Goal: Navigation & Orientation: Go to known website

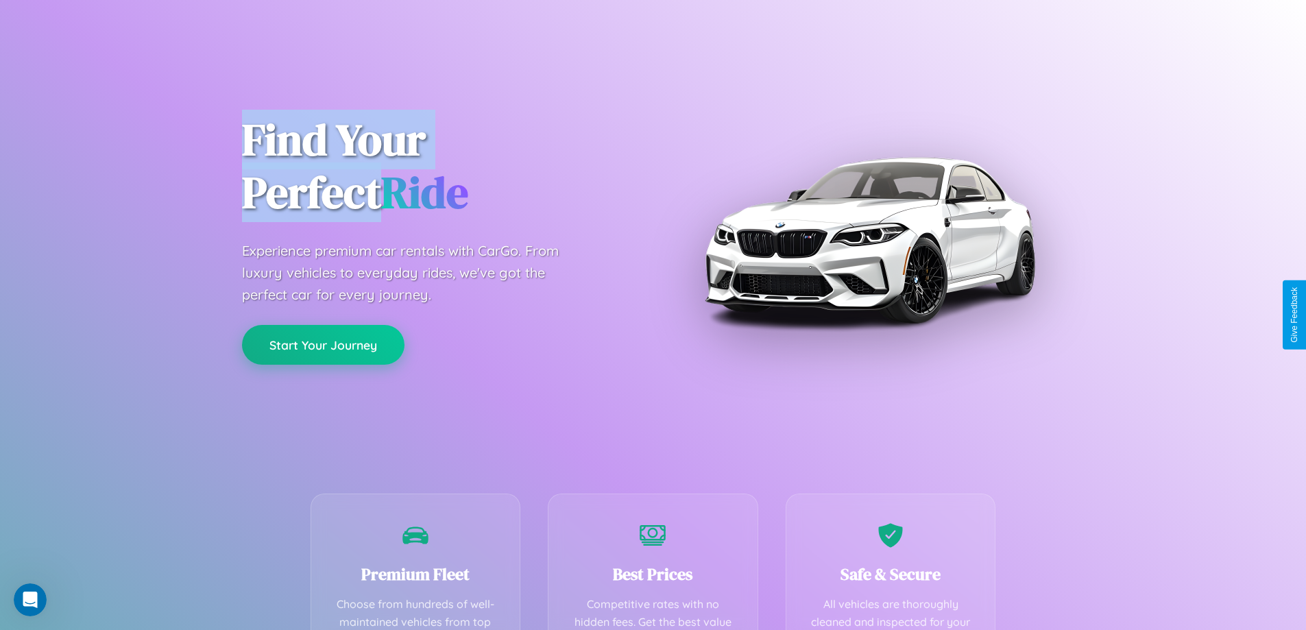
click at [323, 345] on button "Start Your Journey" at bounding box center [323, 345] width 163 height 40
click at [323, 344] on button "Start Your Journey" at bounding box center [323, 345] width 163 height 40
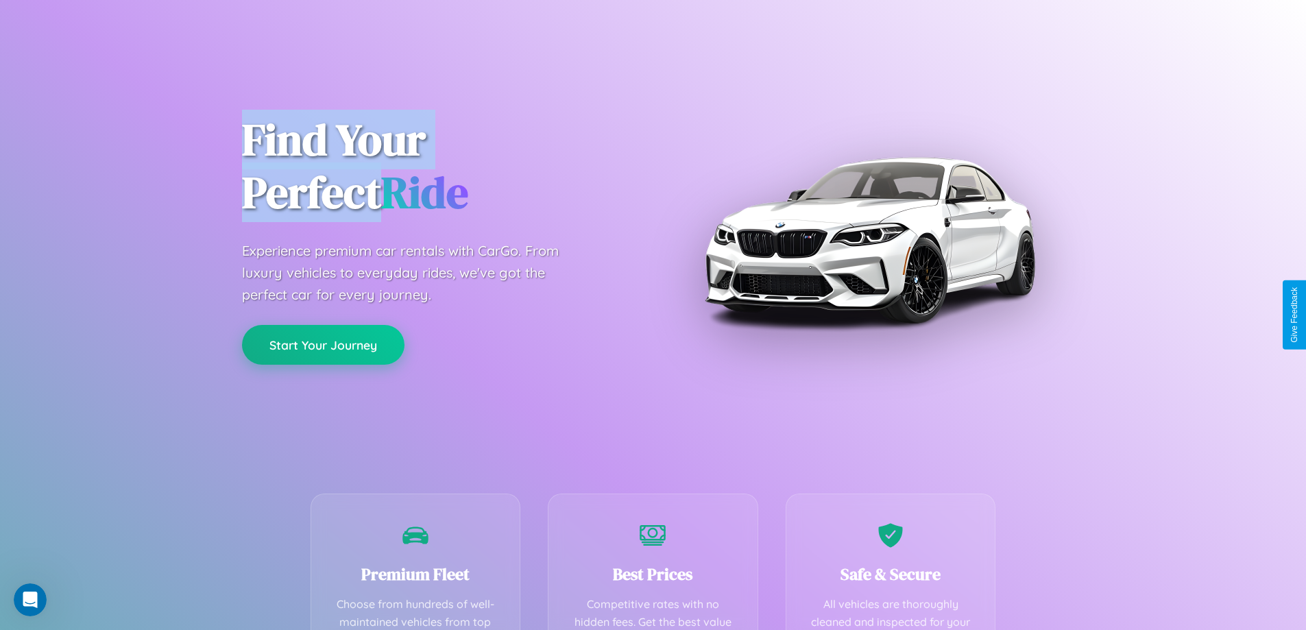
click at [323, 344] on button "Start Your Journey" at bounding box center [323, 345] width 163 height 40
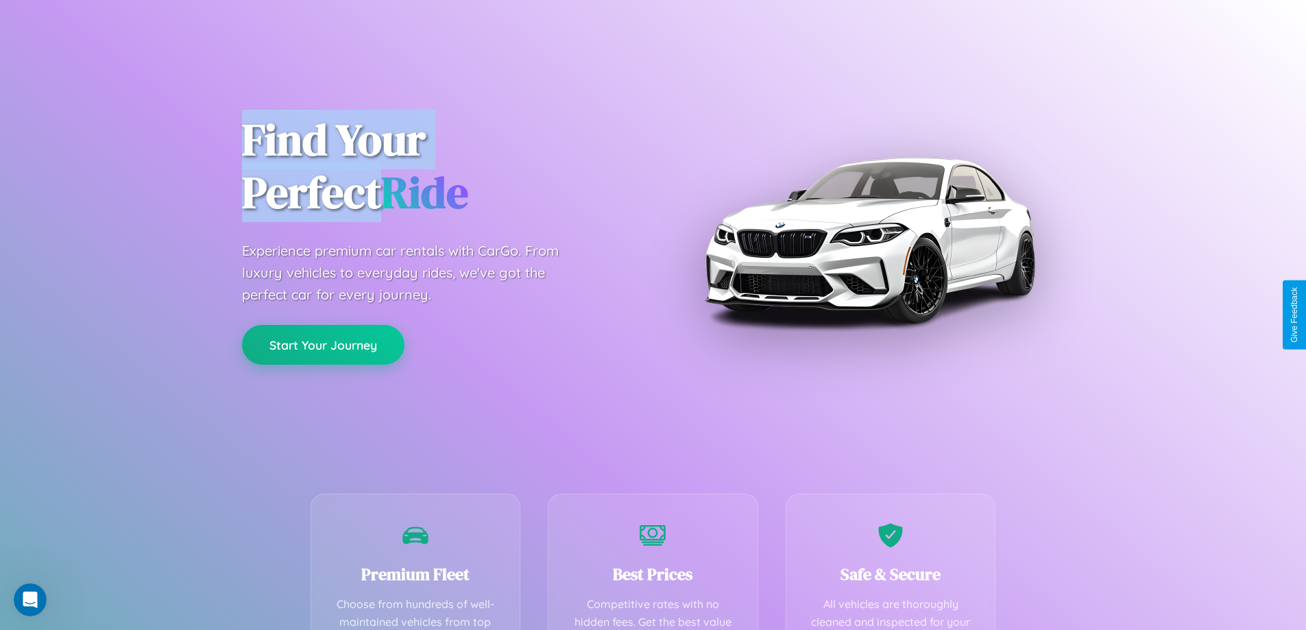
click at [323, 344] on button "Start Your Journey" at bounding box center [323, 345] width 163 height 40
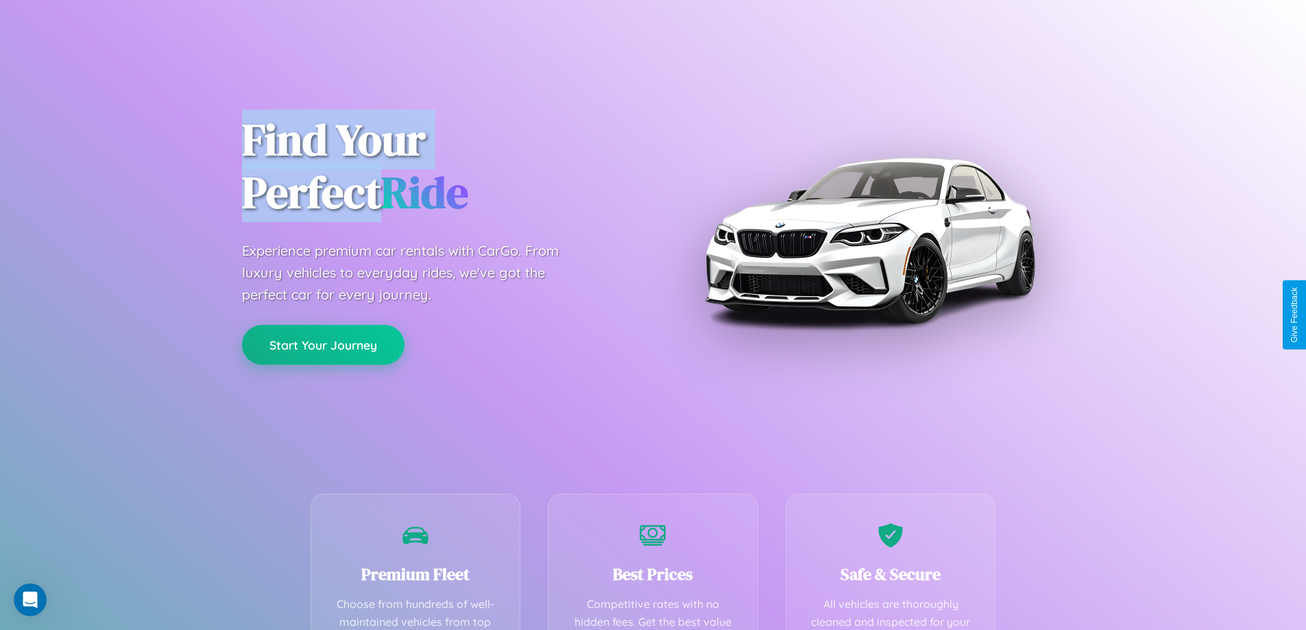
click at [323, 344] on button "Start Your Journey" at bounding box center [323, 345] width 163 height 40
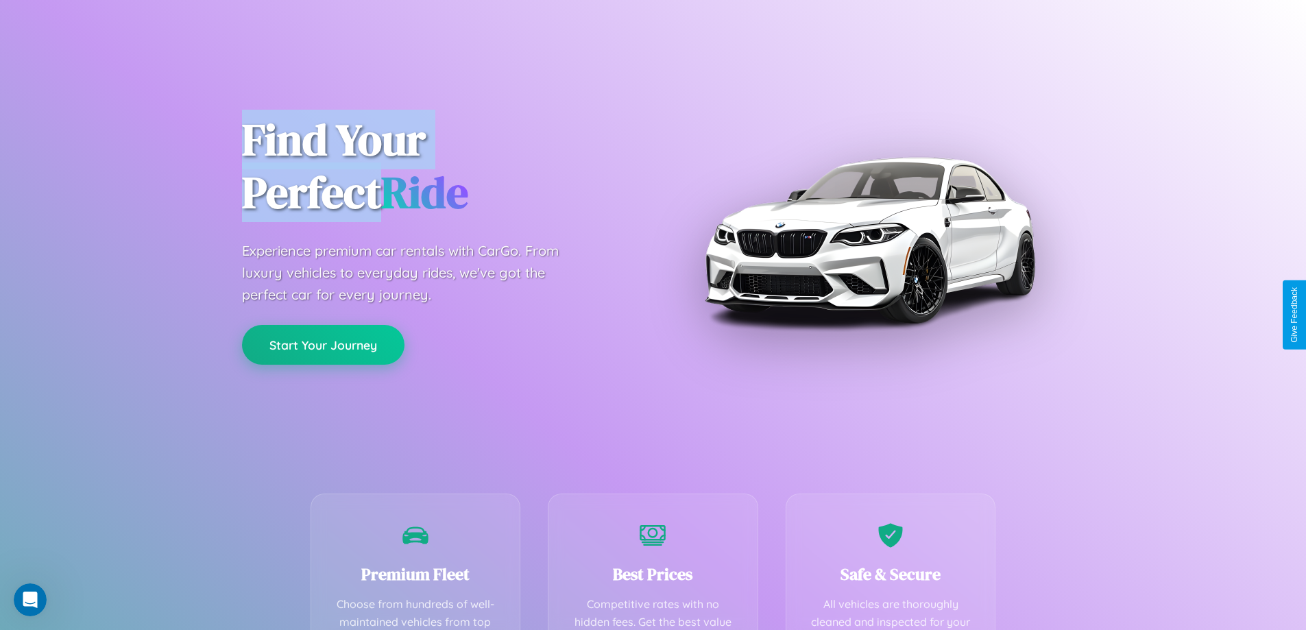
click at [323, 344] on button "Start Your Journey" at bounding box center [323, 345] width 163 height 40
